Goal: Find specific page/section: Find specific page/section

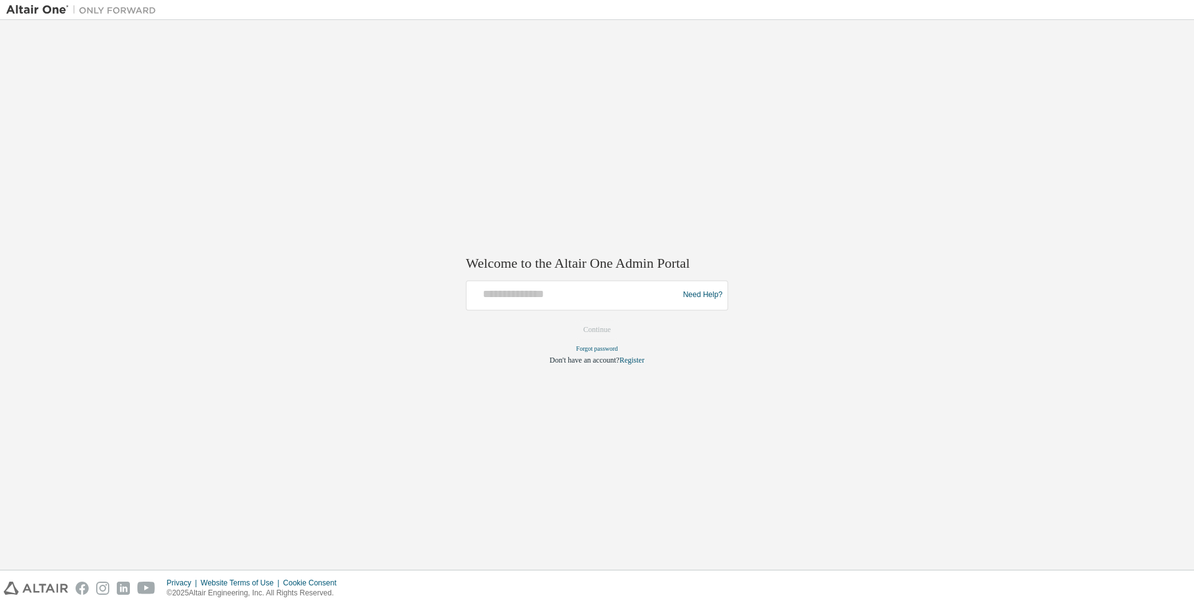
click at [635, 305] on div at bounding box center [574, 296] width 205 height 24
click at [634, 303] on div at bounding box center [574, 296] width 205 height 24
click at [628, 297] on input "text" at bounding box center [574, 293] width 205 height 18
type input "**********"
click at [570, 320] on button "Continue" at bounding box center [597, 329] width 54 height 19
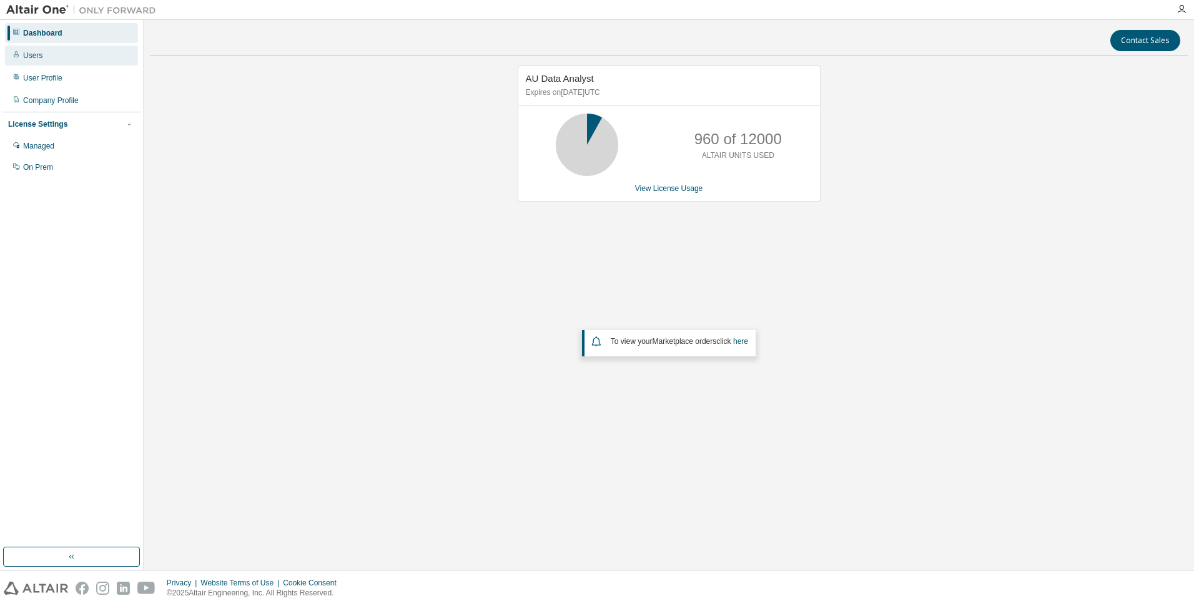
click at [59, 51] on div "Users" at bounding box center [71, 56] width 133 height 20
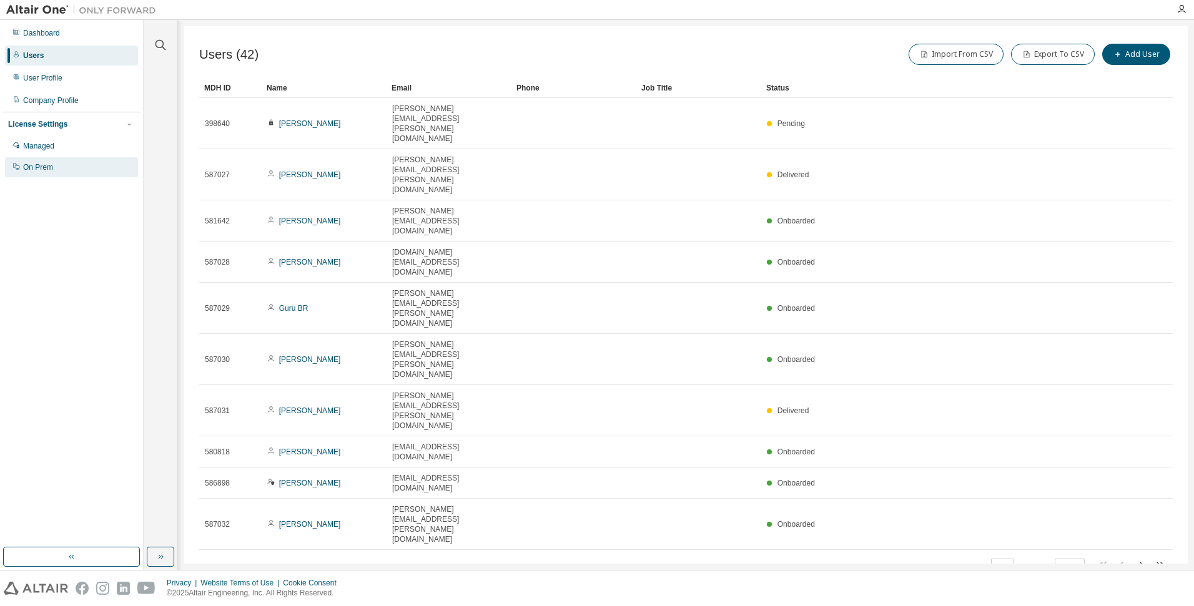
click at [26, 172] on div "On Prem" at bounding box center [71, 167] width 133 height 20
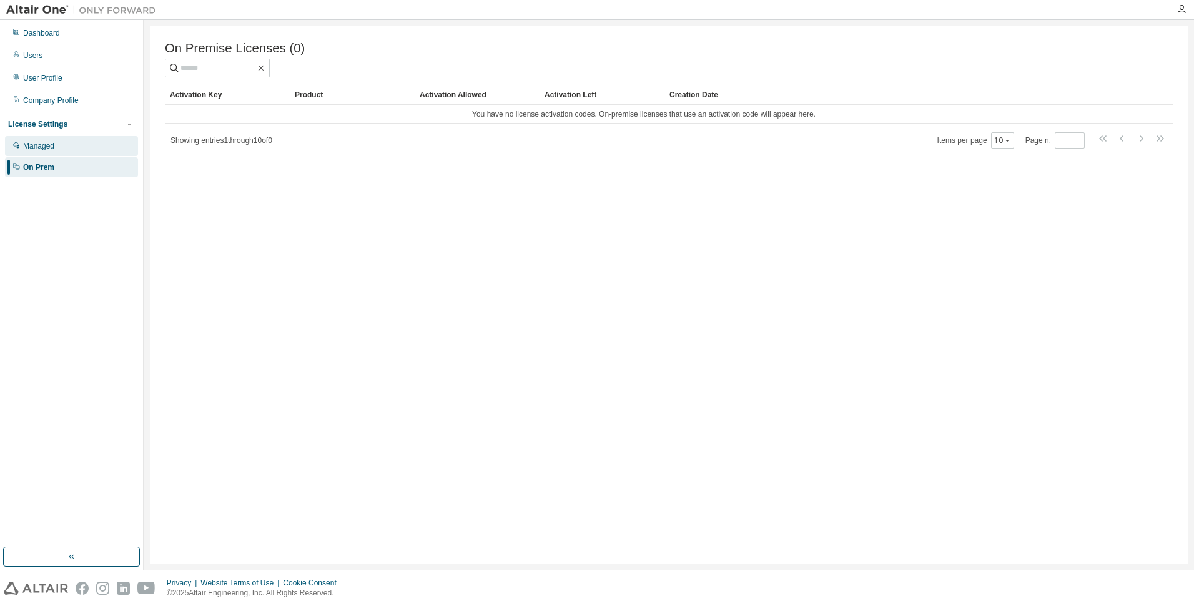
click at [31, 141] on div "Managed" at bounding box center [38, 146] width 31 height 10
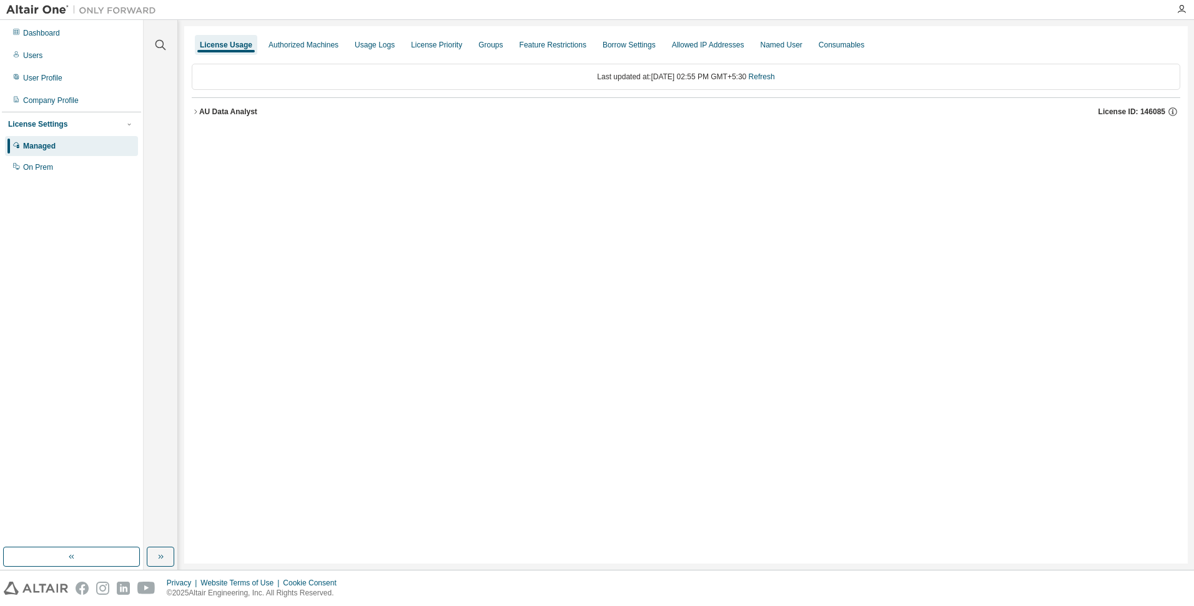
click at [195, 111] on icon "button" at bounding box center [195, 111] width 7 height 7
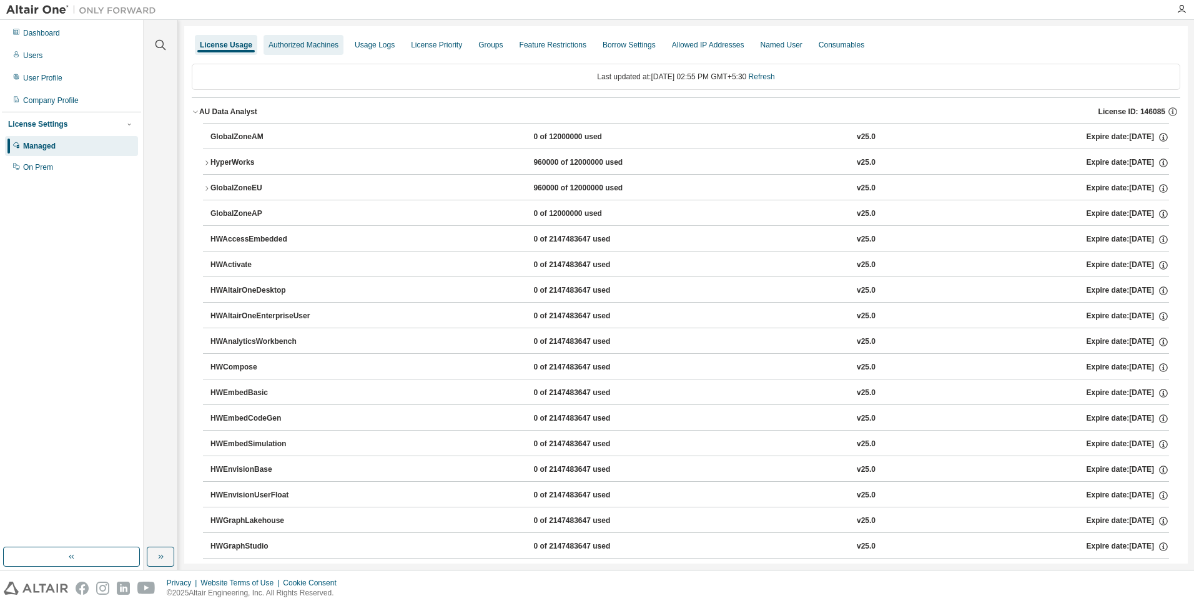
click at [343, 51] on div "Authorized Machines" at bounding box center [304, 45] width 80 height 20
